Goal: Navigation & Orientation: Find specific page/section

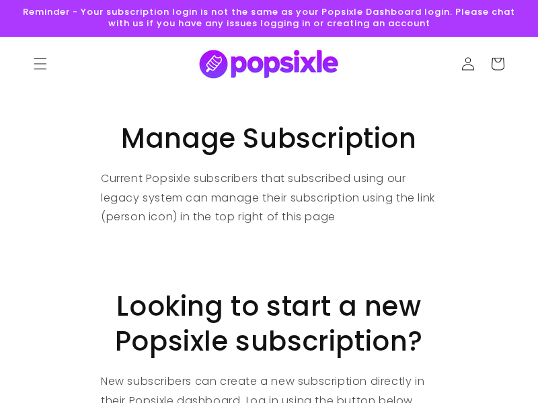
scroll to position [93, 0]
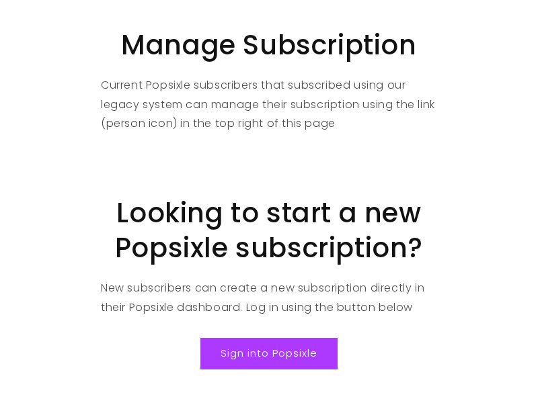
scroll to position [93, 0]
